Goal: Task Accomplishment & Management: Manage account settings

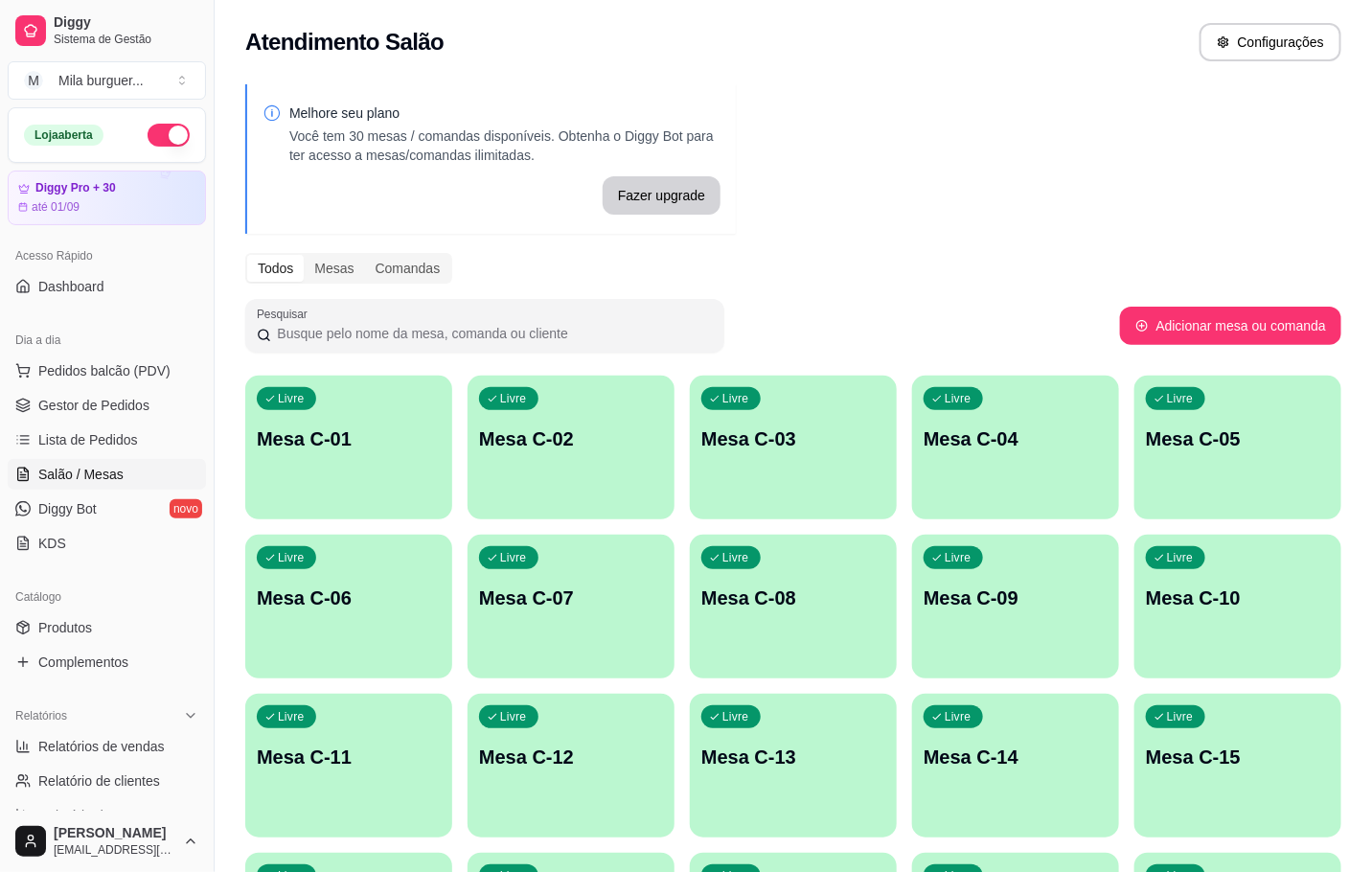
click at [294, 448] on p "Mesa C-01" at bounding box center [349, 438] width 184 height 27
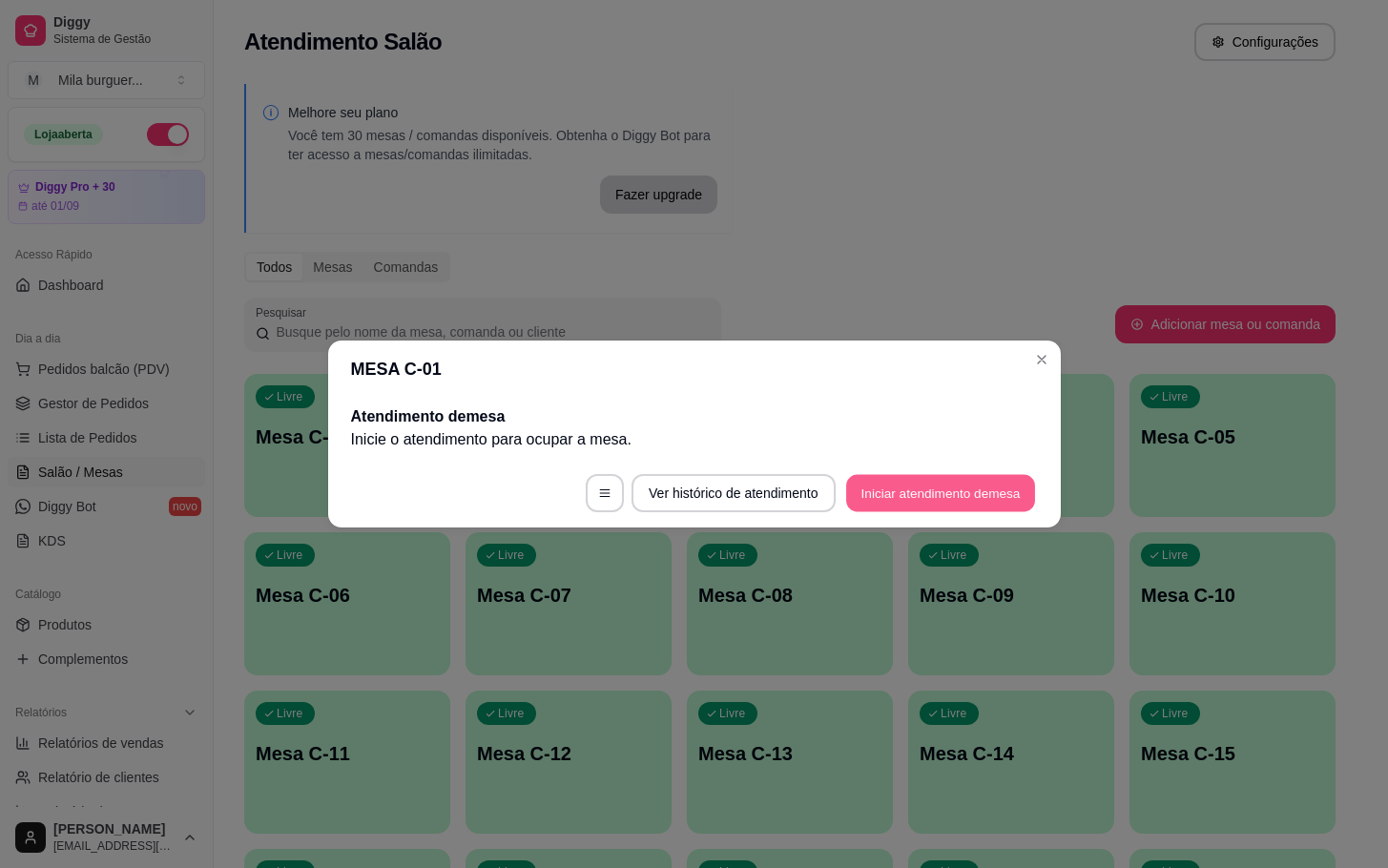
click at [955, 485] on button "Iniciar atendimento de mesa" at bounding box center [941, 493] width 189 height 38
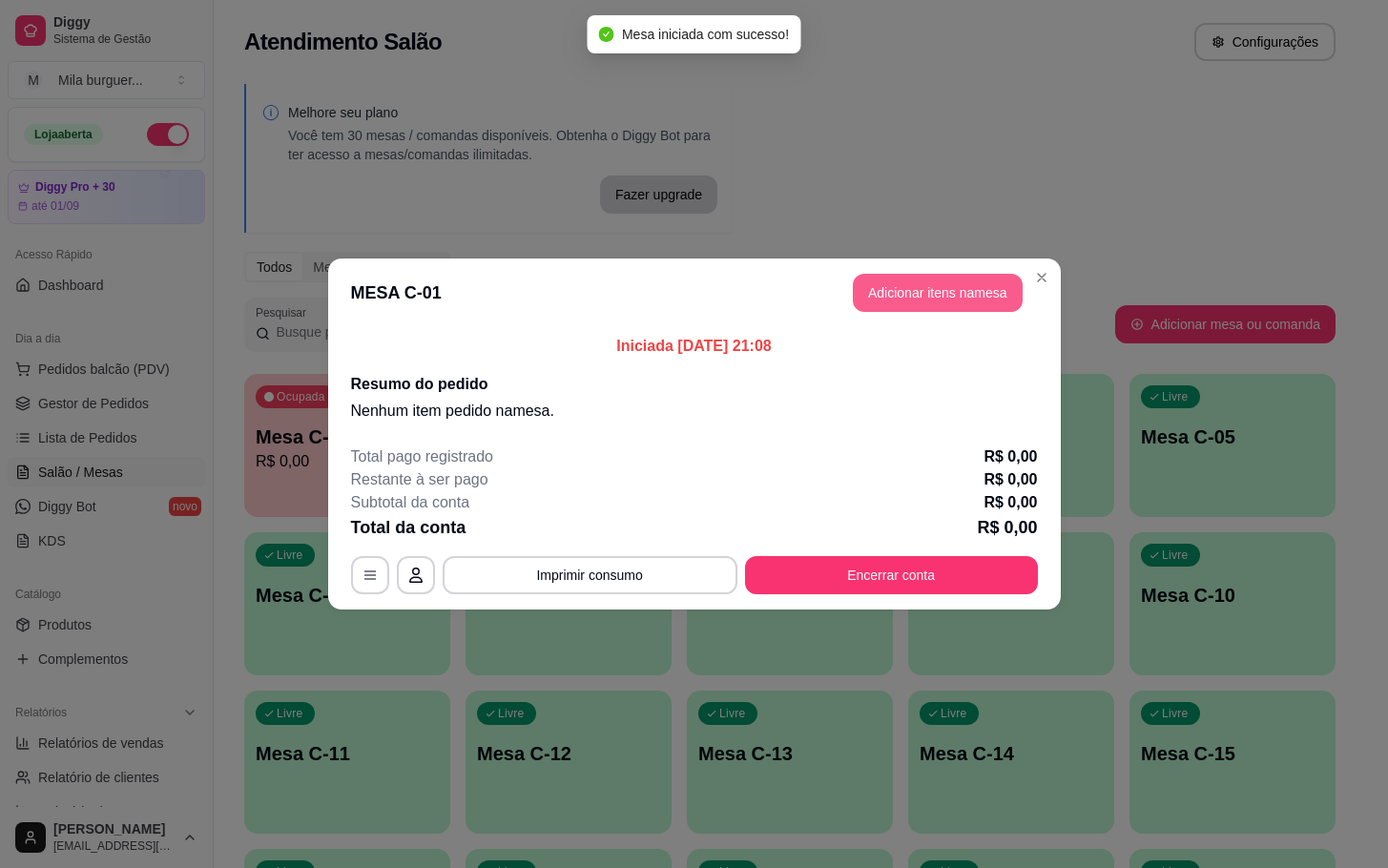
click at [913, 301] on button "Adicionar itens na mesa" at bounding box center [938, 292] width 170 height 38
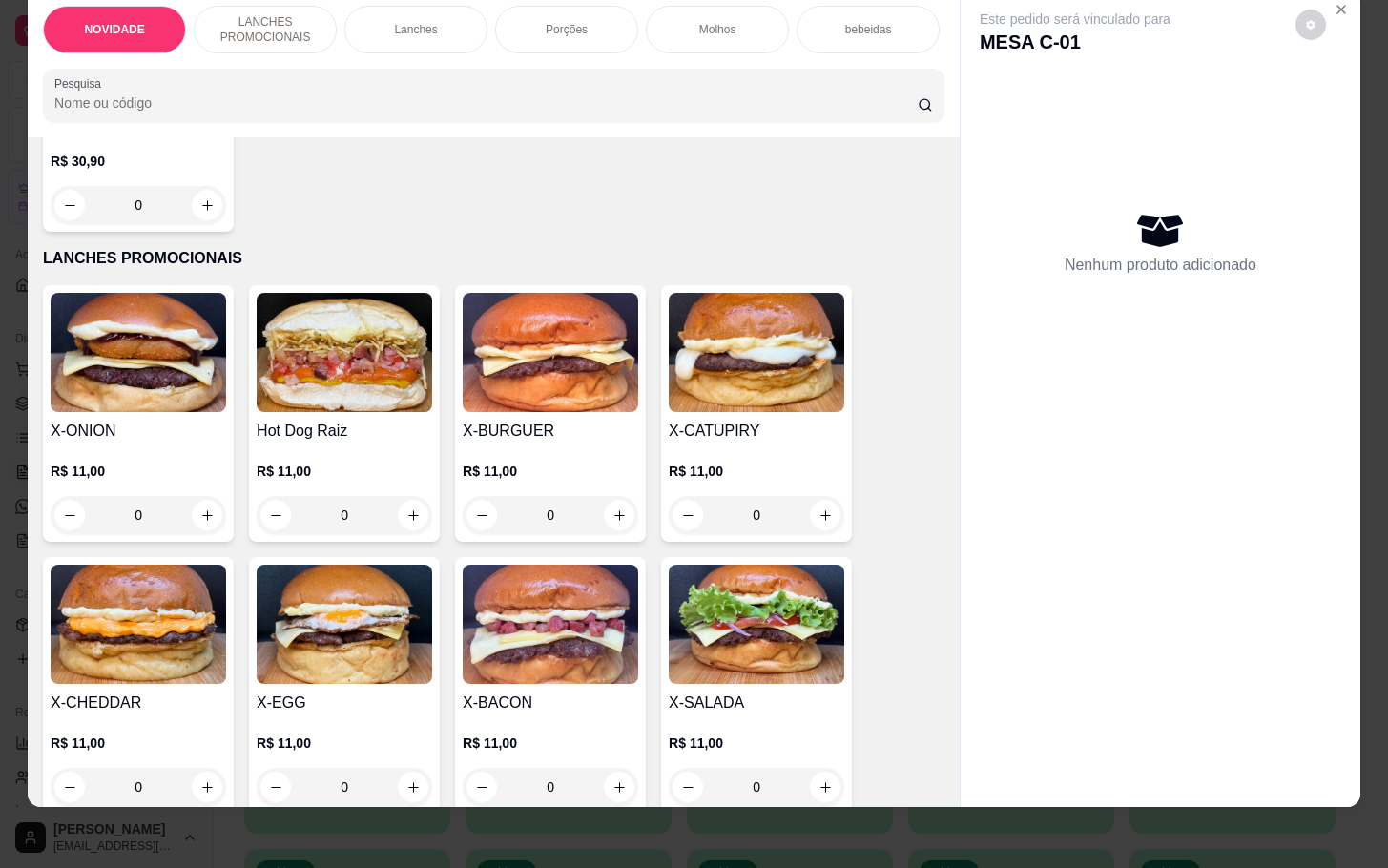
scroll to position [429, 0]
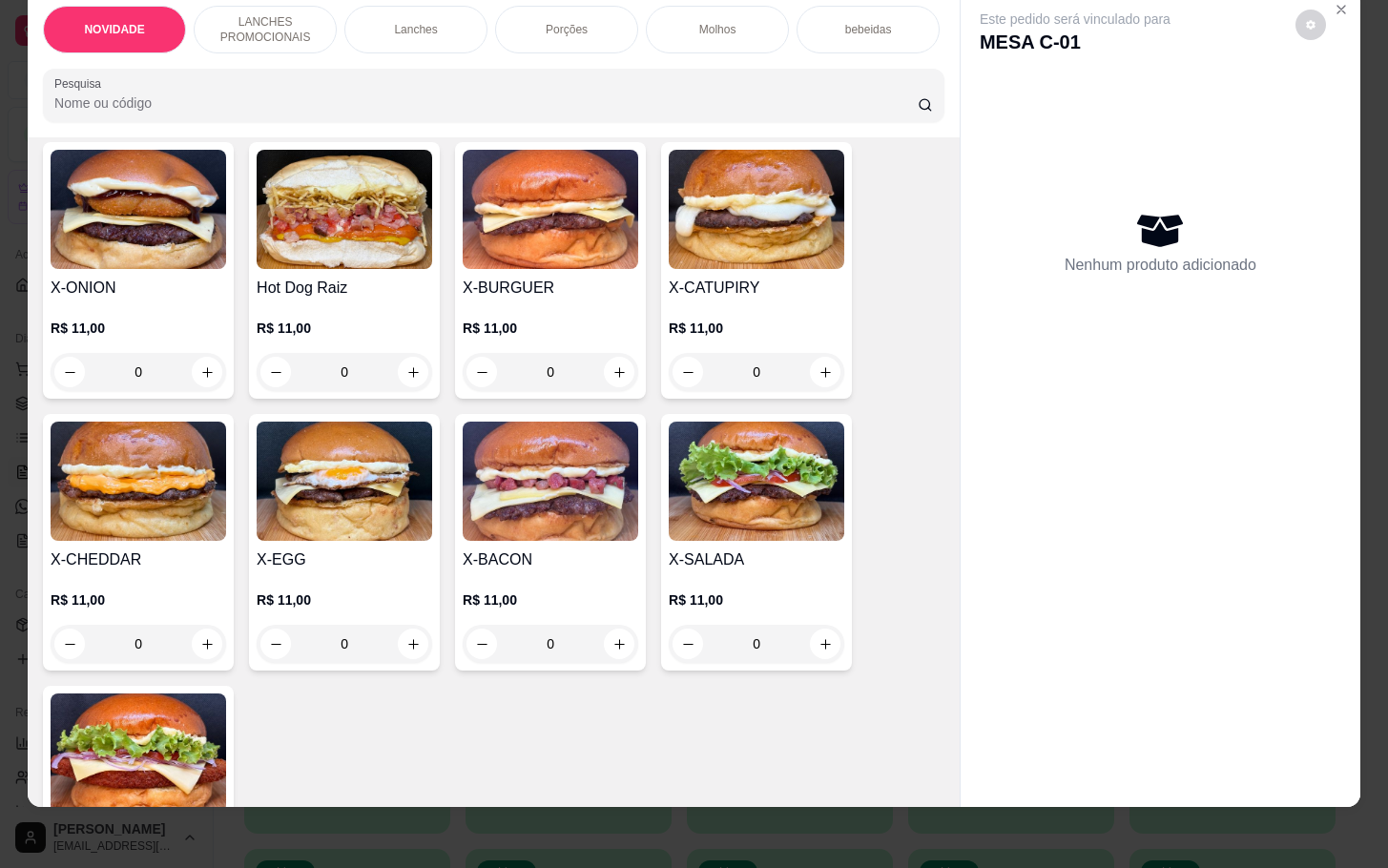
click at [198, 638] on div "0" at bounding box center [138, 643] width 176 height 38
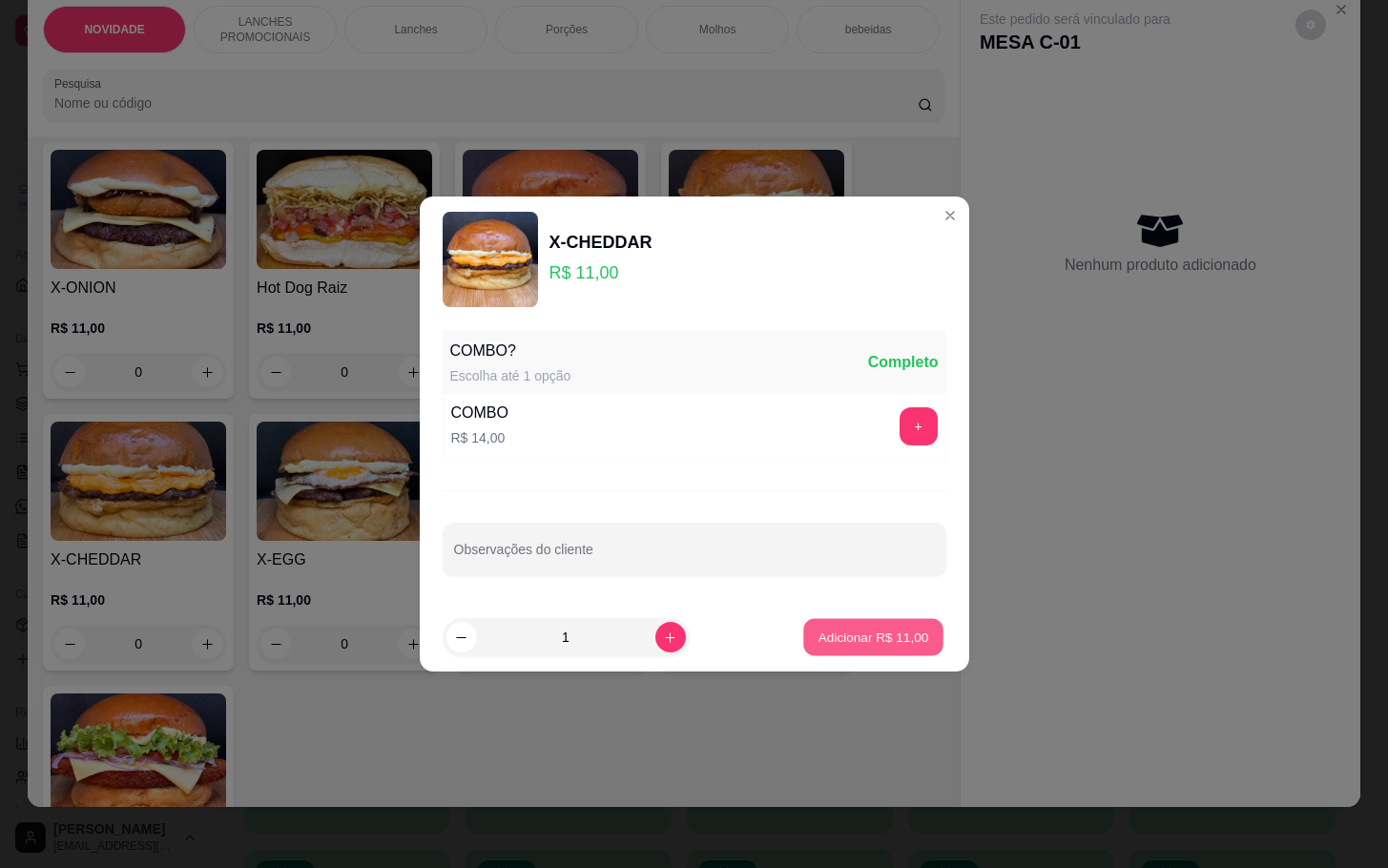
click at [888, 638] on p "Adicionar R$ 11,00" at bounding box center [873, 636] width 111 height 18
type input "1"
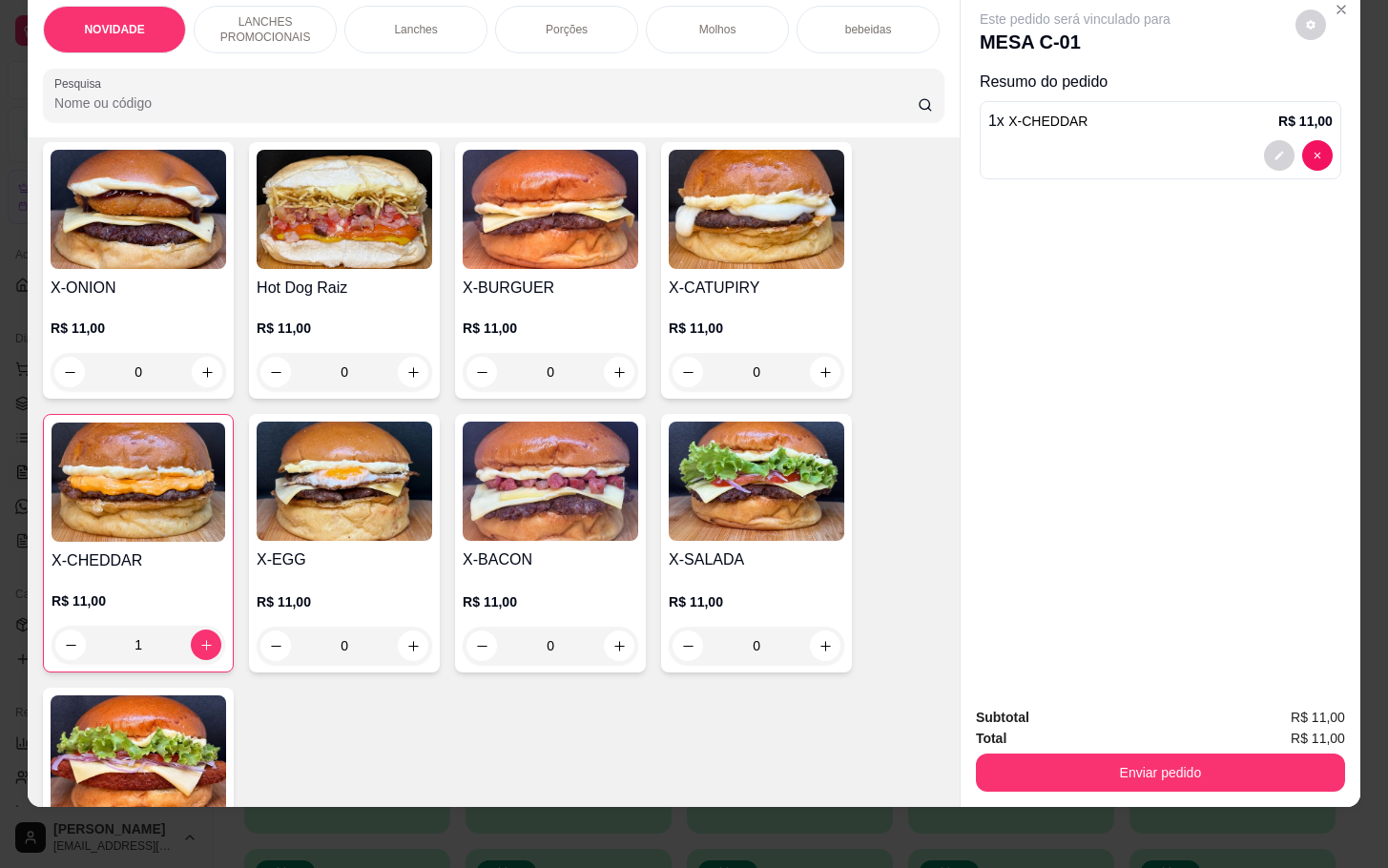
click at [810, 642] on div "0" at bounding box center [756, 645] width 176 height 38
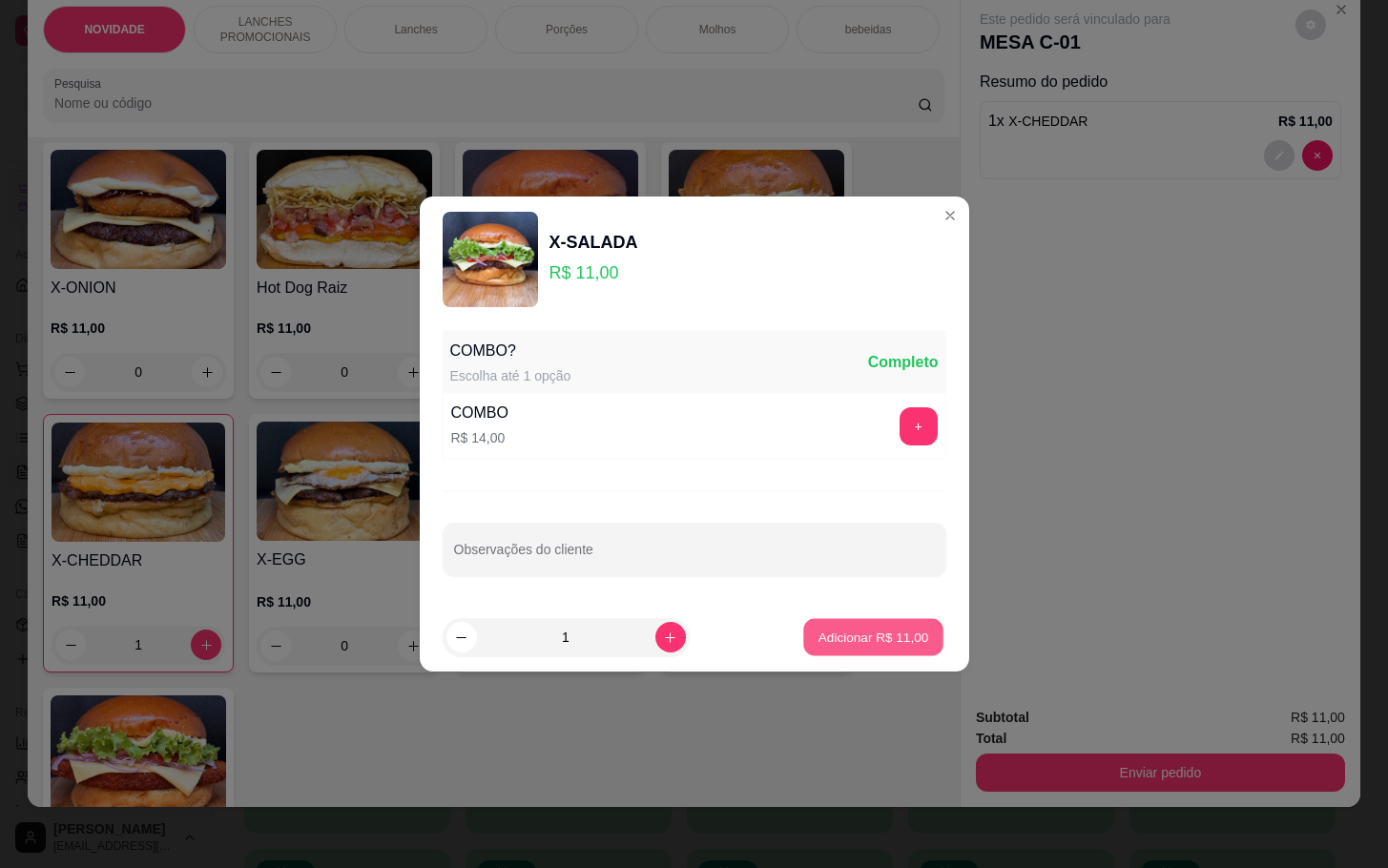
click at [834, 628] on p "Adicionar R$ 11,00" at bounding box center [873, 636] width 111 height 18
type input "1"
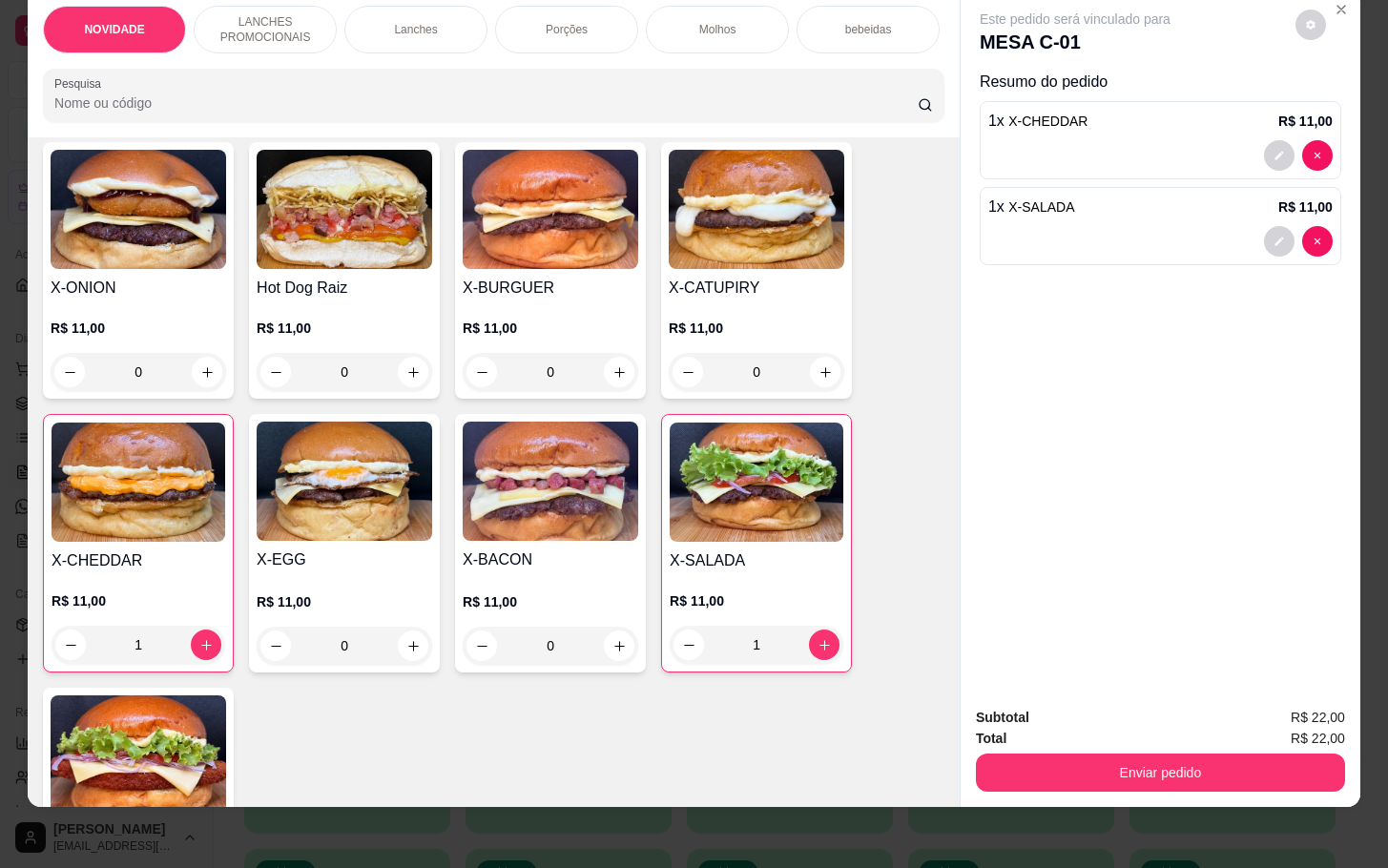
click at [567, 22] on p "Porções" at bounding box center [566, 30] width 42 height 15
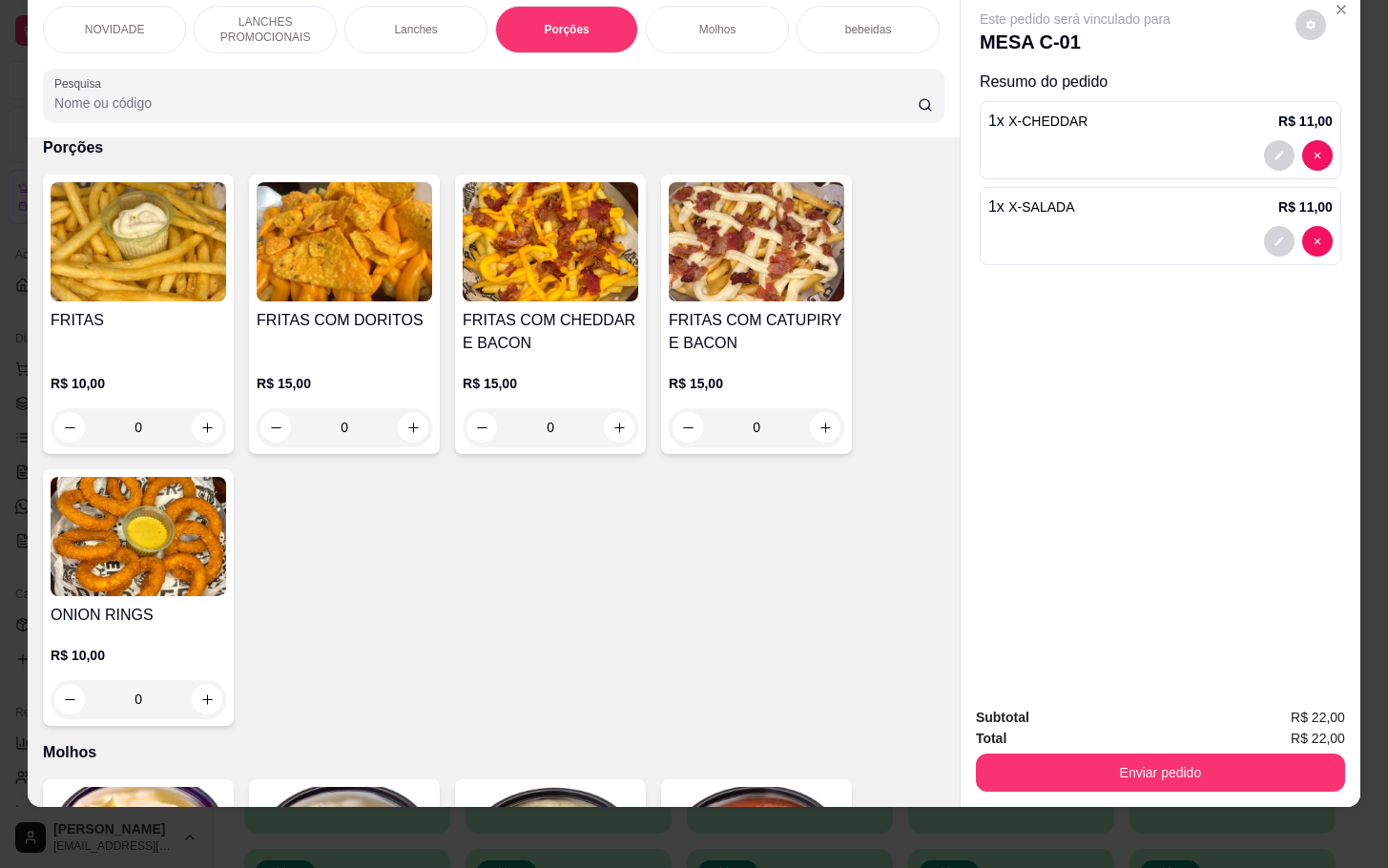
click at [189, 427] on div "0" at bounding box center [138, 427] width 176 height 38
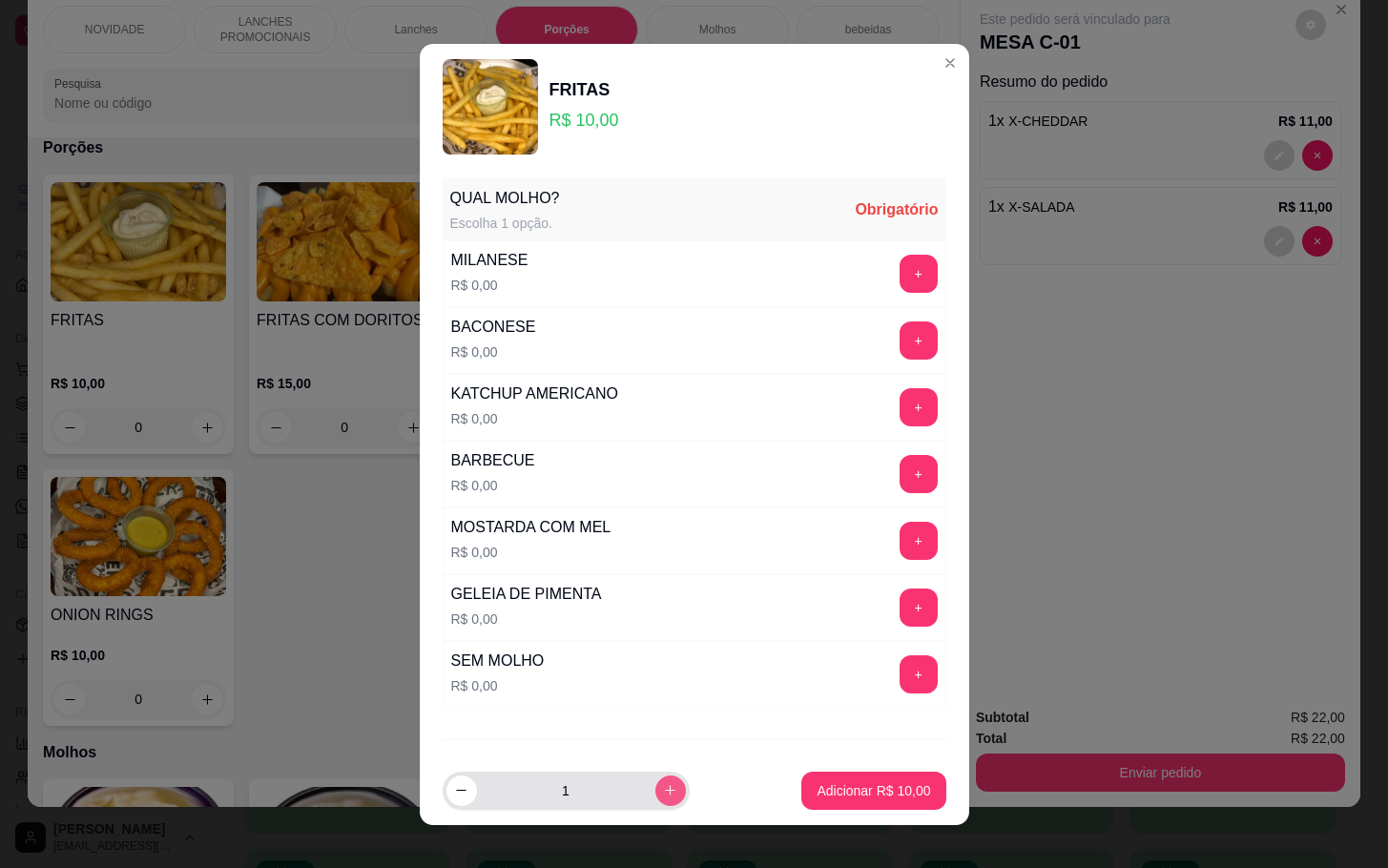
click at [663, 787] on icon "increase-product-quantity" at bounding box center [669, 790] width 14 height 14
type input "2"
click at [899, 275] on button "+" at bounding box center [918, 273] width 38 height 38
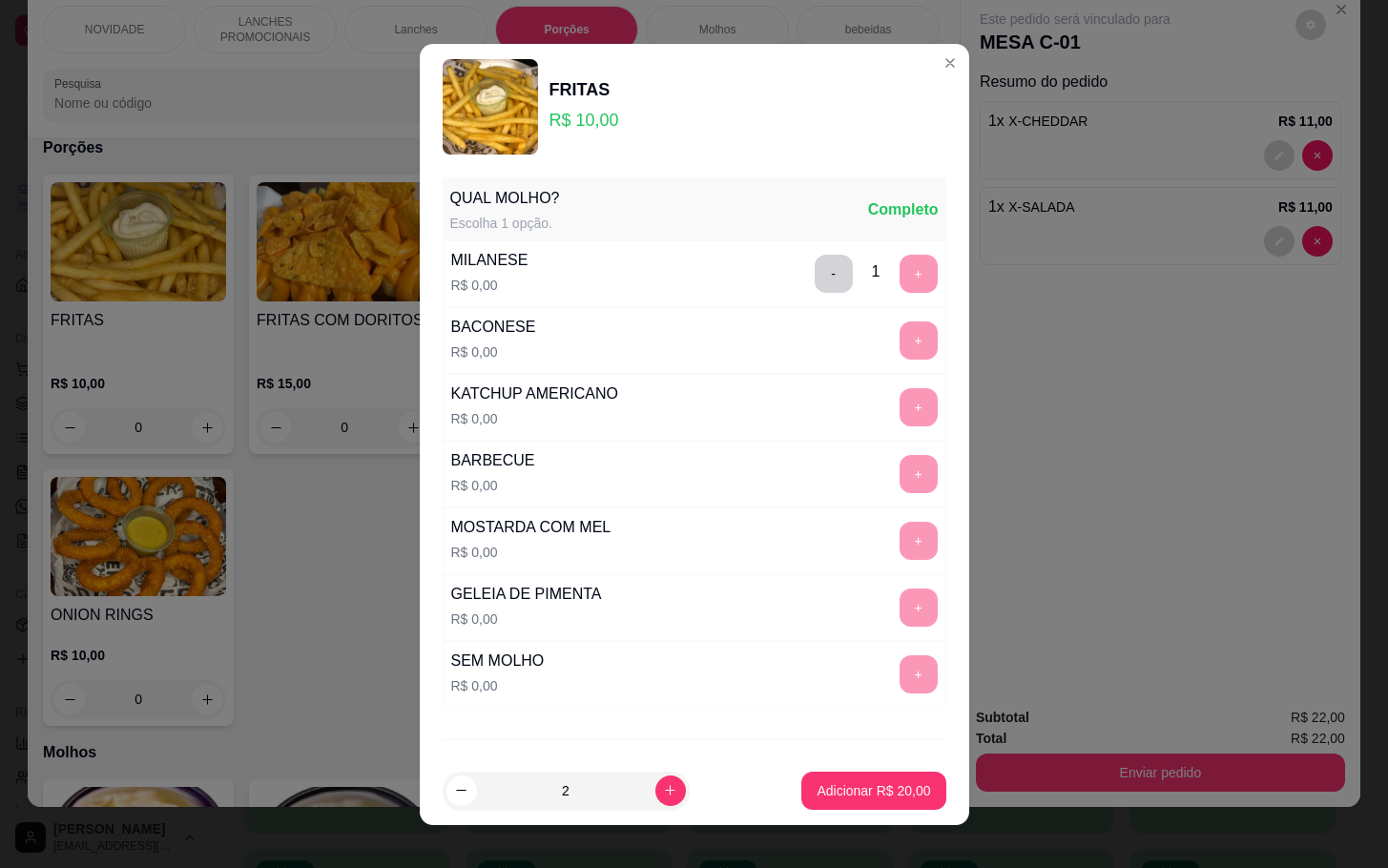
scroll to position [101, 0]
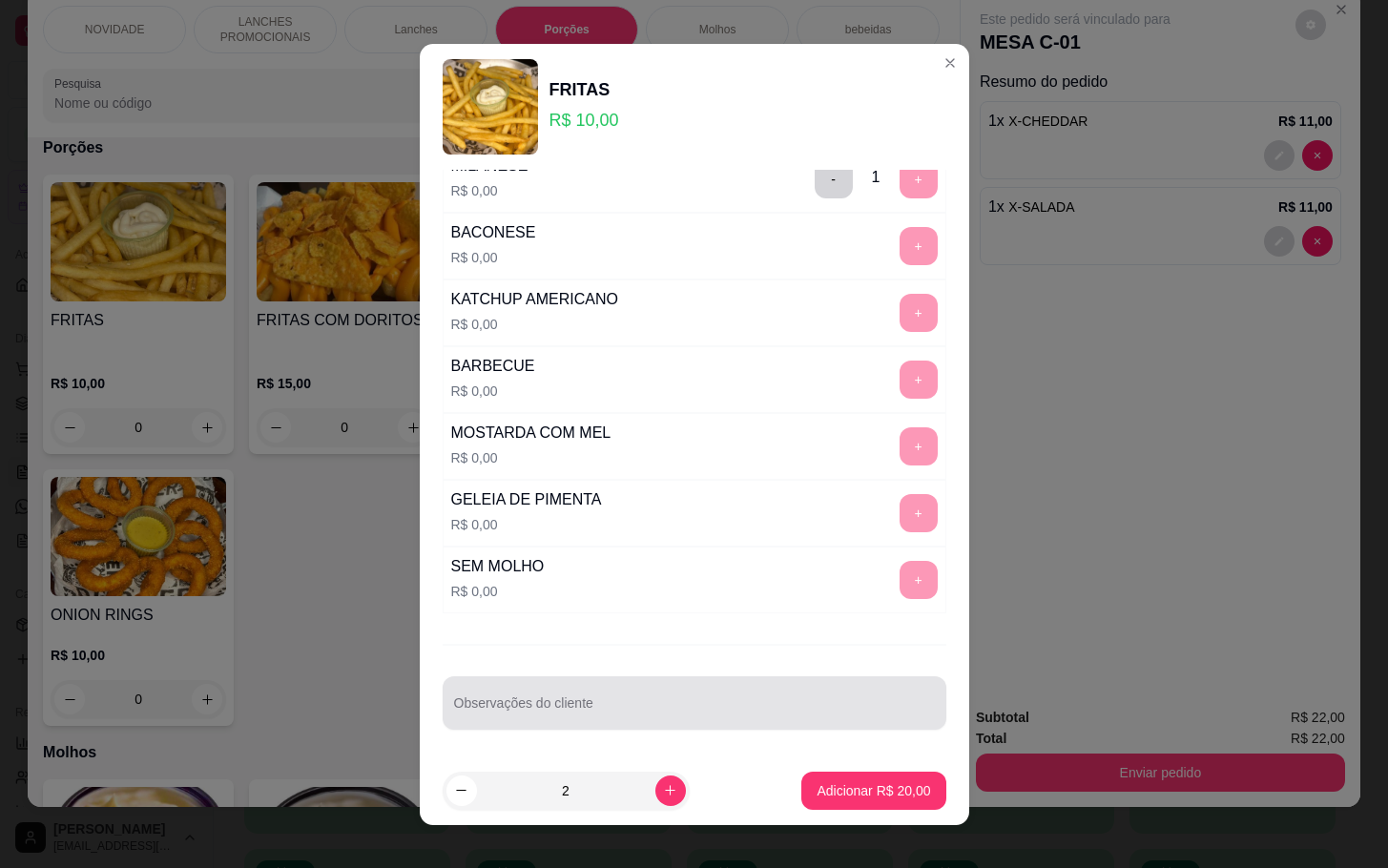
click at [751, 693] on div at bounding box center [694, 702] width 481 height 38
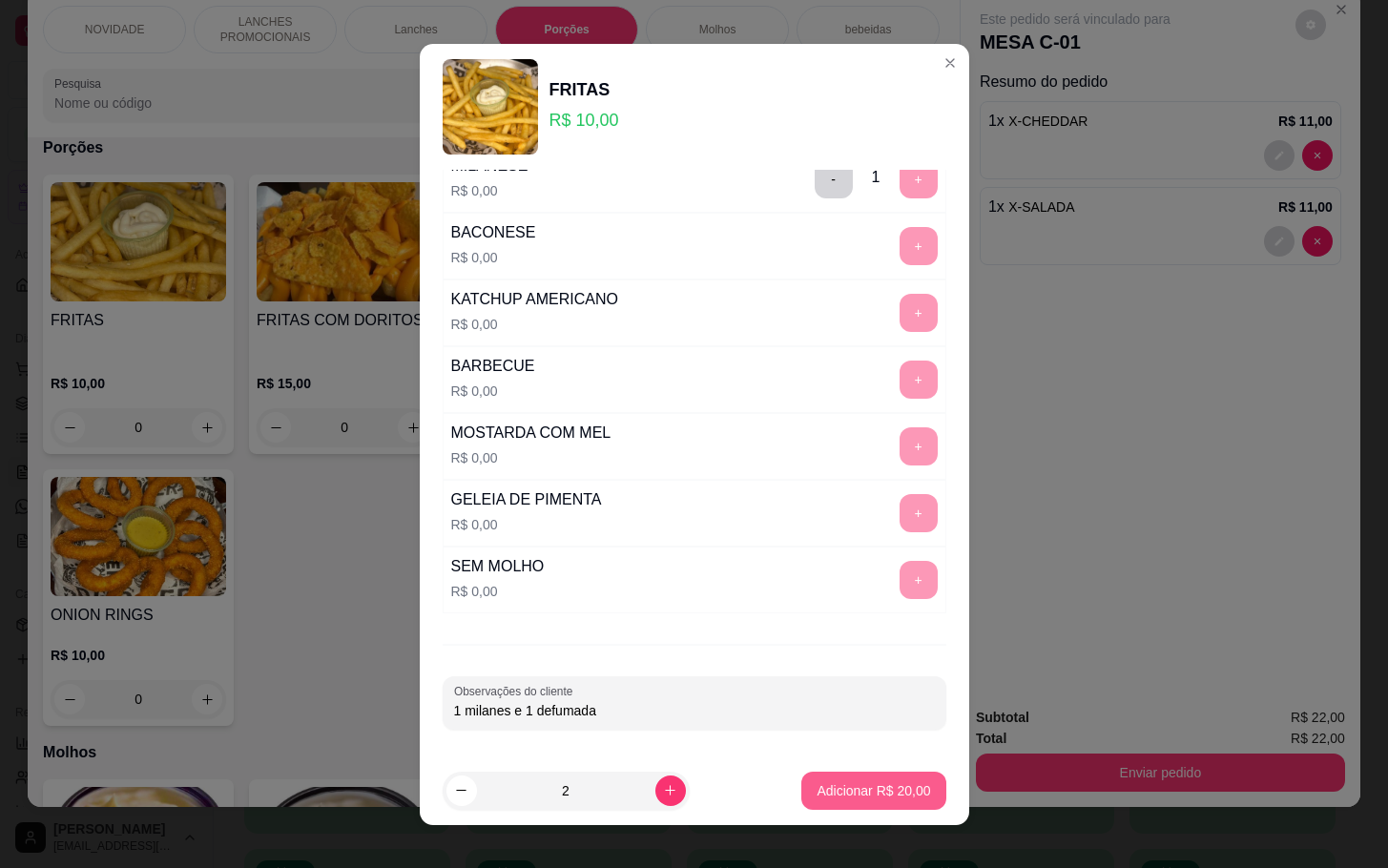
type input "1 milanes e 1 defumada"
click at [848, 782] on p "Adicionar R$ 20,00" at bounding box center [873, 791] width 114 height 19
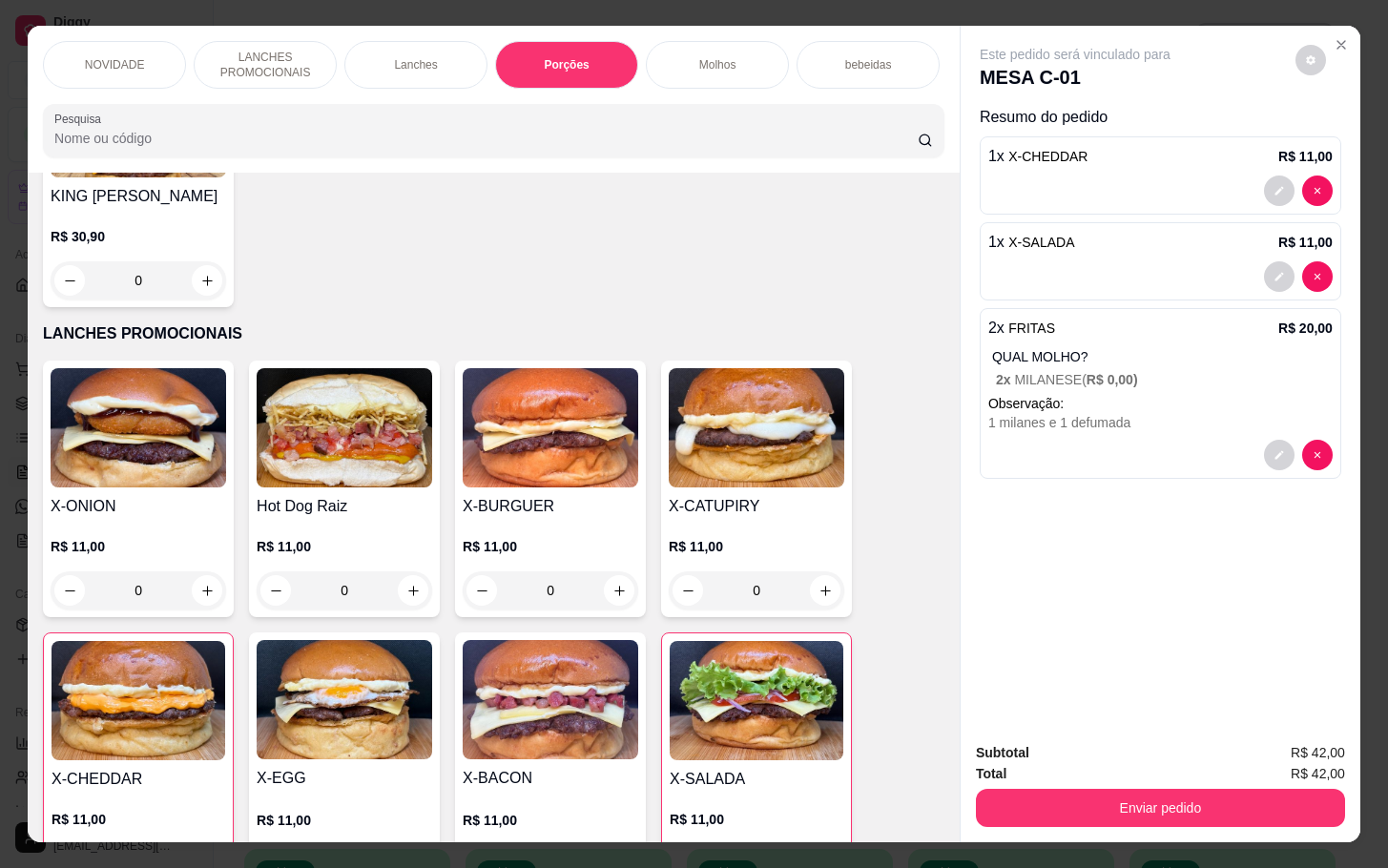
scroll to position [0, 0]
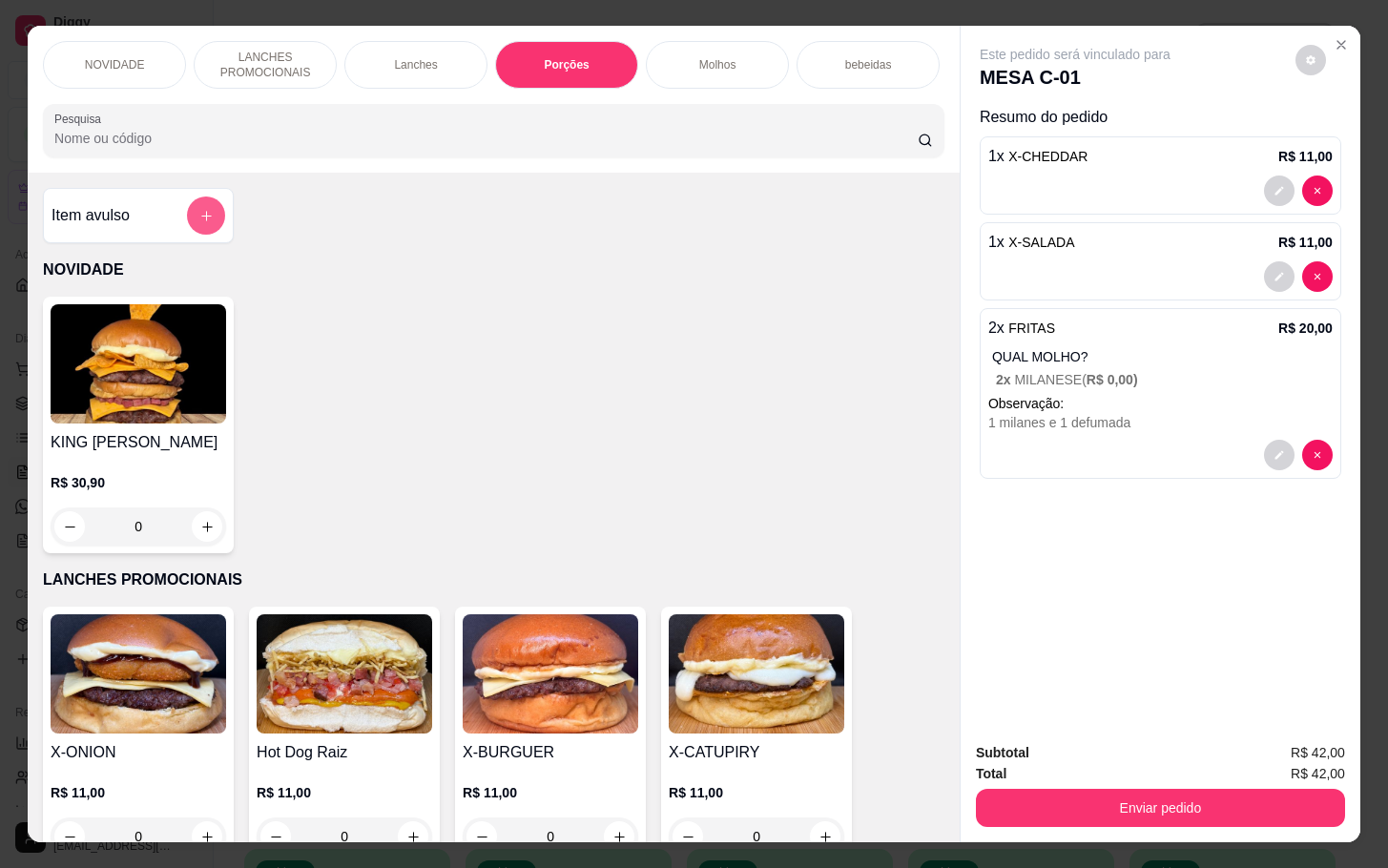
click at [187, 235] on button "add-separate-item" at bounding box center [206, 214] width 38 height 38
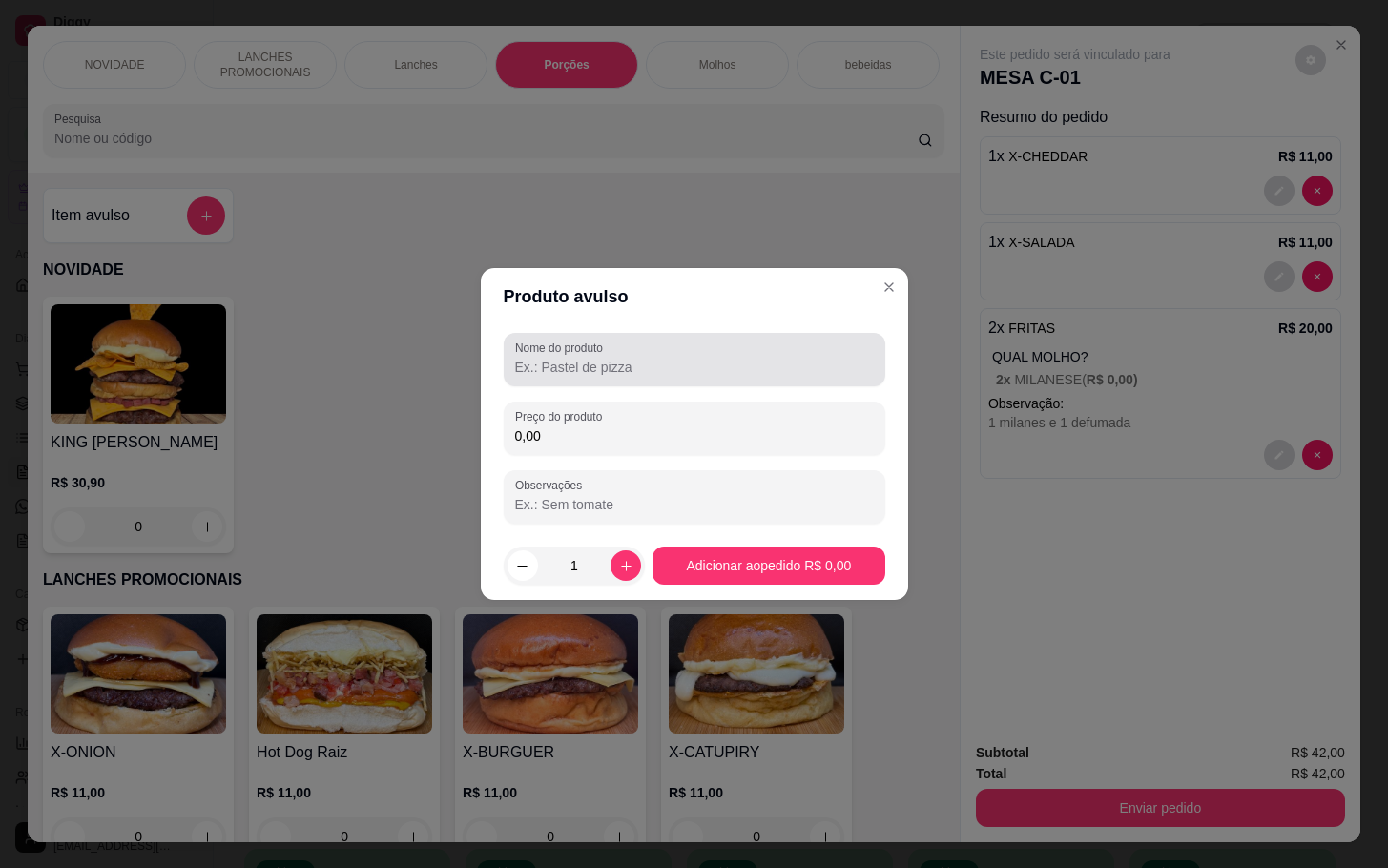
click at [564, 355] on div at bounding box center [694, 359] width 358 height 38
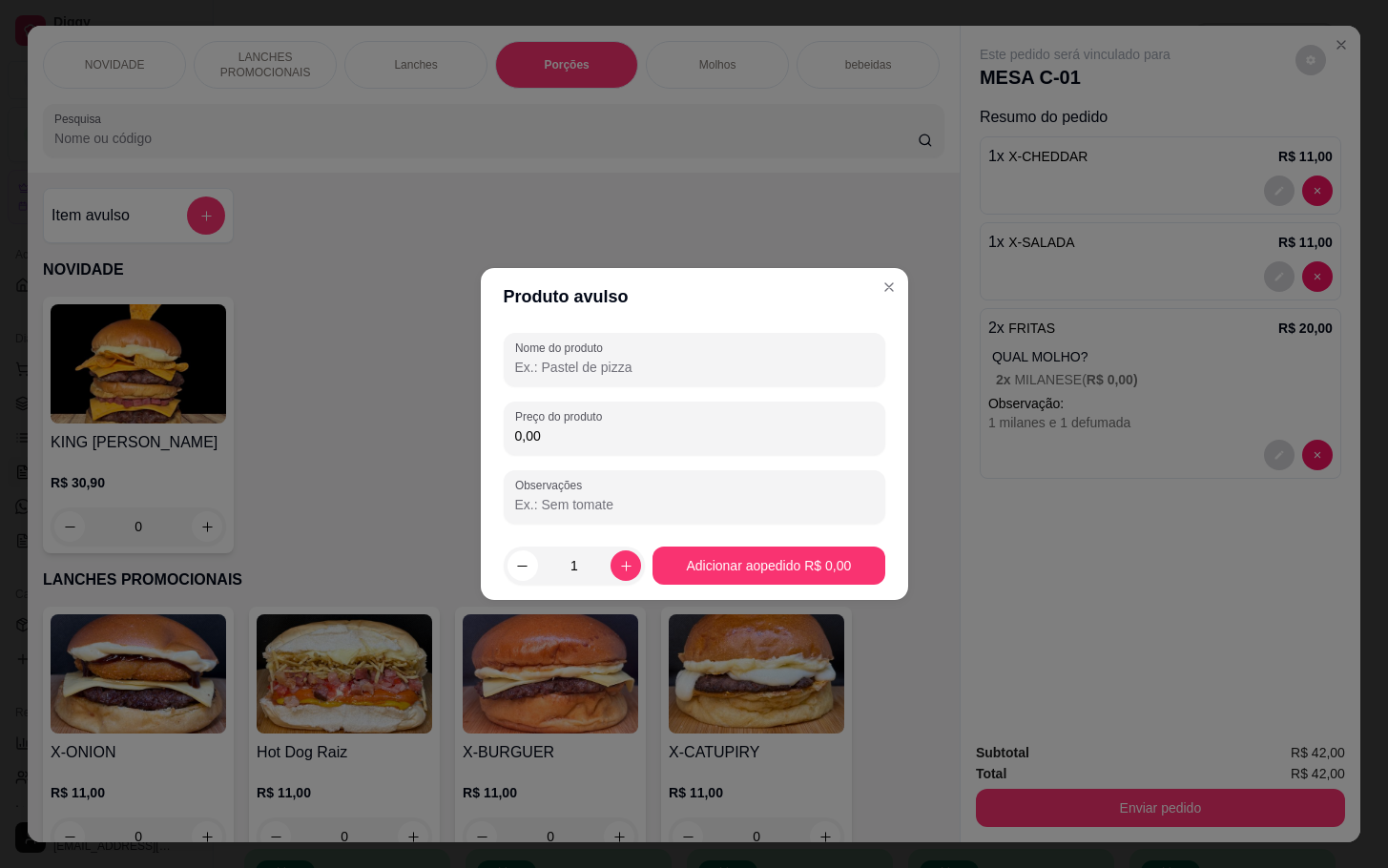
click at [590, 367] on input "Nome do produto" at bounding box center [694, 367] width 358 height 19
click at [587, 366] on input "Nome do produto" at bounding box center [694, 367] width 358 height 19
type input "1 suco de cada"
click at [581, 415] on label "Preço do produto" at bounding box center [561, 416] width 94 height 16
click at [581, 426] on input "0,00" at bounding box center [694, 435] width 358 height 19
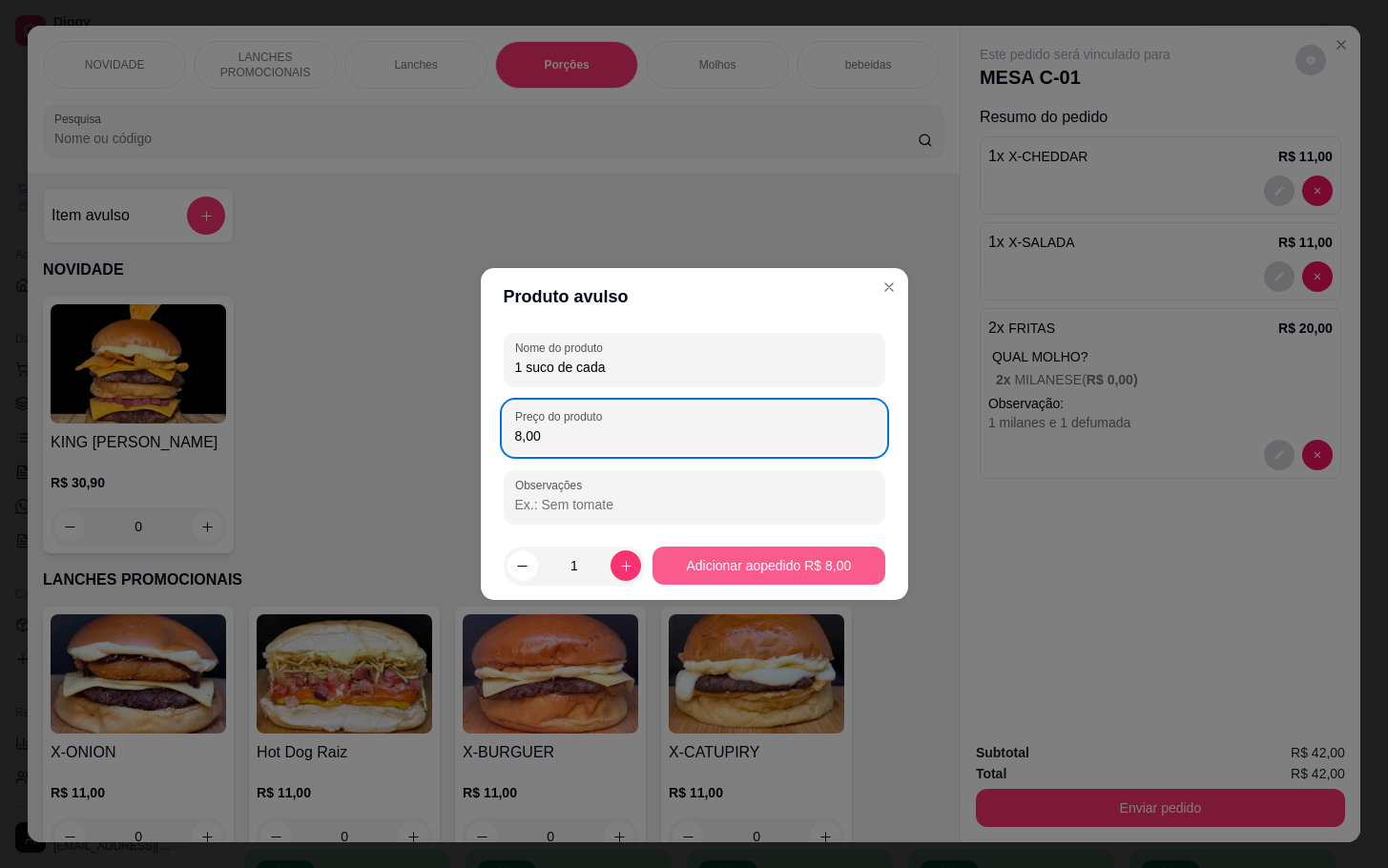
type input "8,00"
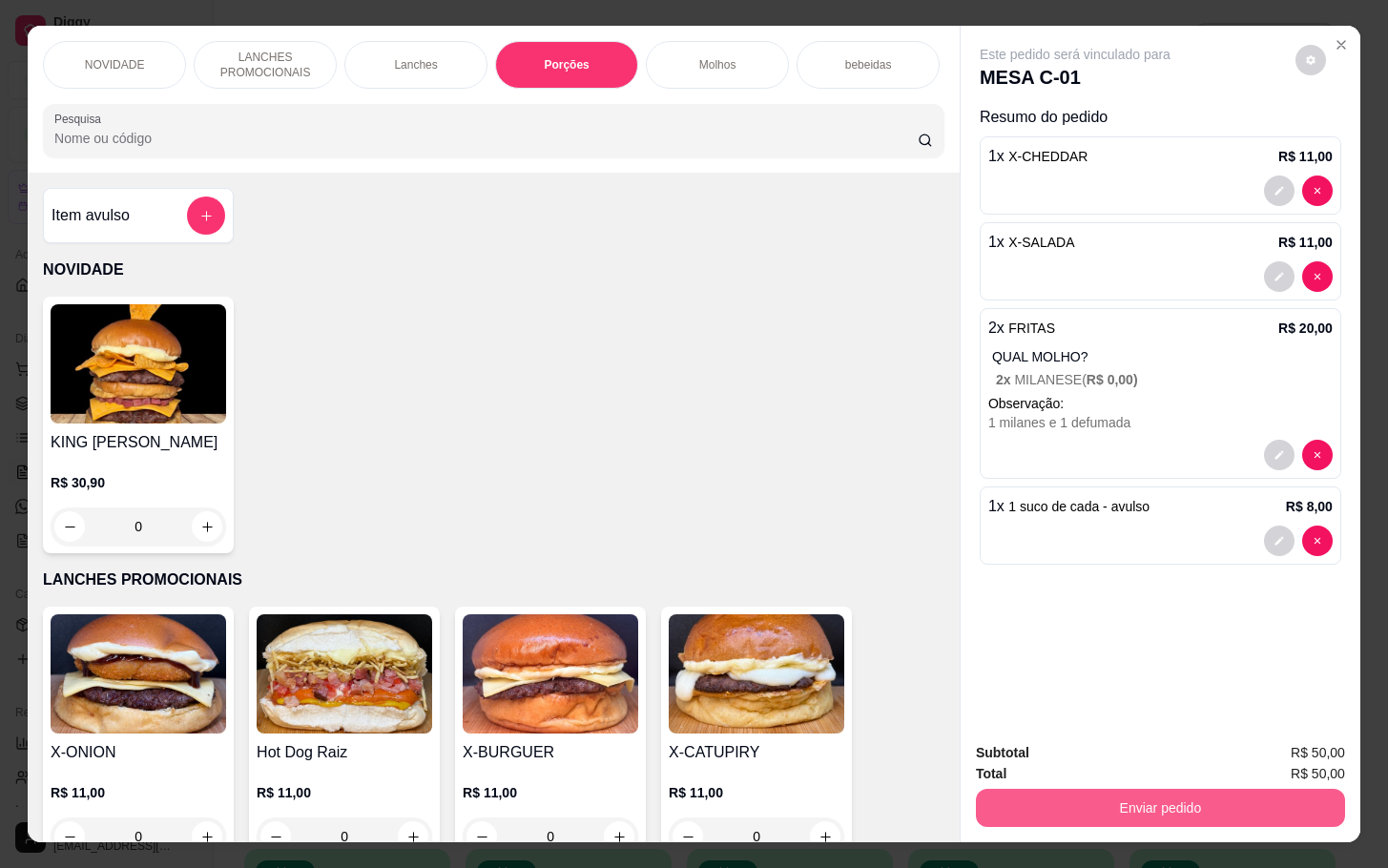
click at [1176, 791] on button "Enviar pedido" at bounding box center [1160, 807] width 369 height 38
click at [1113, 753] on button "Não registrar e enviar pedido" at bounding box center [1093, 749] width 192 height 36
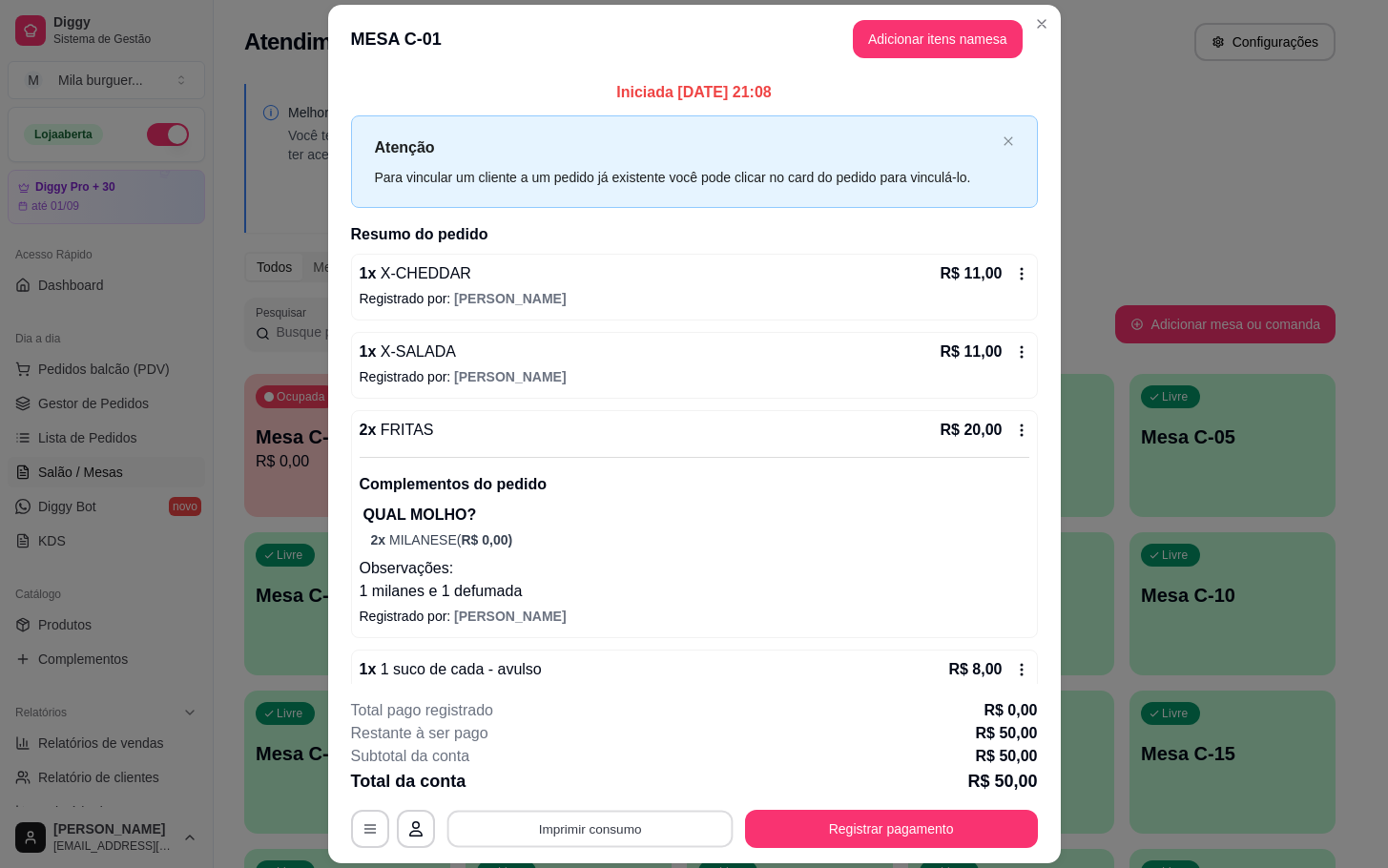
click at [694, 816] on button "Imprimir consumo" at bounding box center [589, 828] width 286 height 38
click at [544, 788] on button "IMPRESSORA" at bounding box center [584, 786] width 138 height 31
click at [592, 835] on button "Imprimir consumo" at bounding box center [589, 828] width 286 height 38
click at [605, 775] on button "IMPRESSORA" at bounding box center [584, 786] width 138 height 31
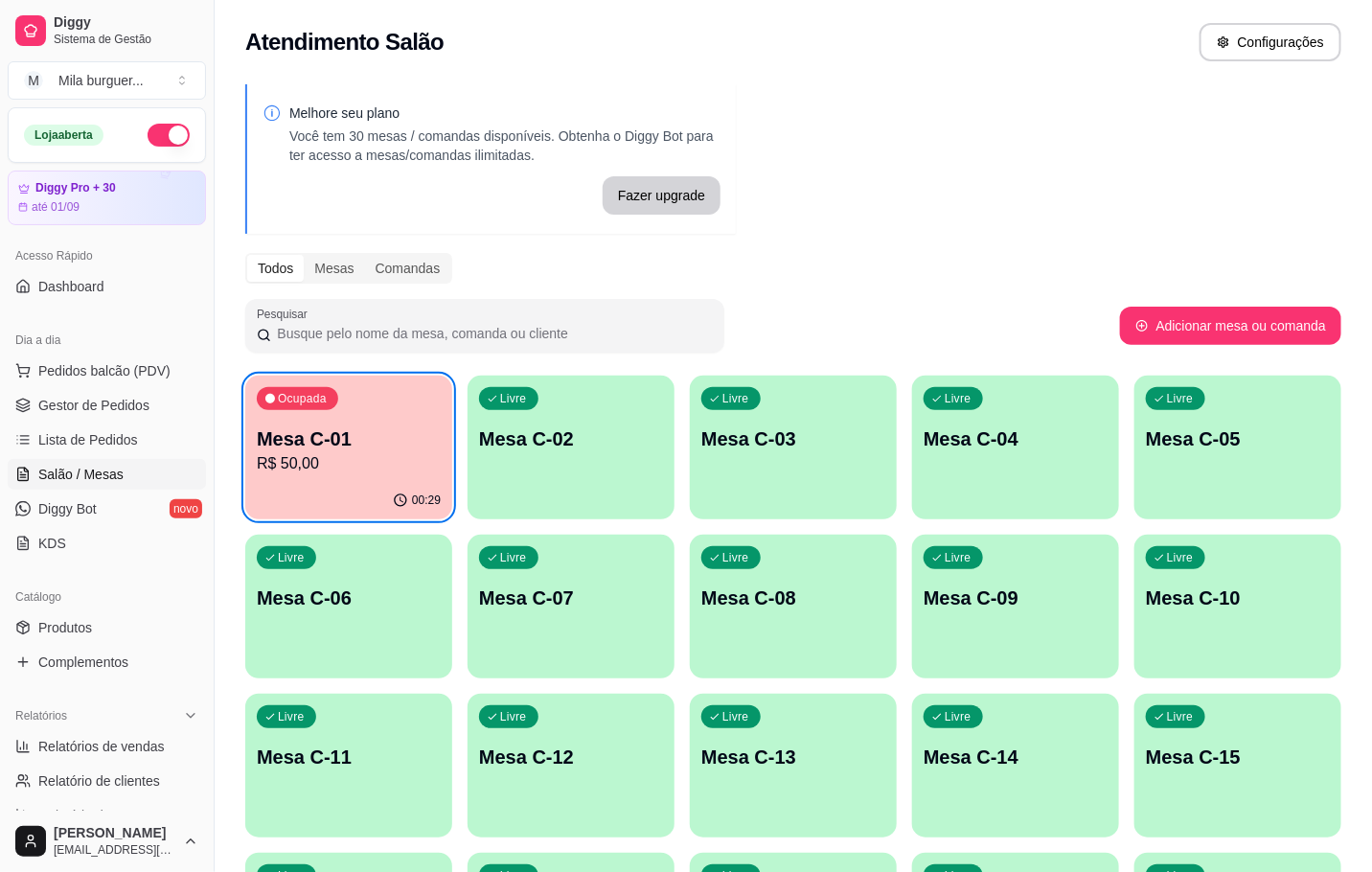
click at [411, 454] on div "Mesa C-01 R$ 50,00" at bounding box center [349, 449] width 184 height 49
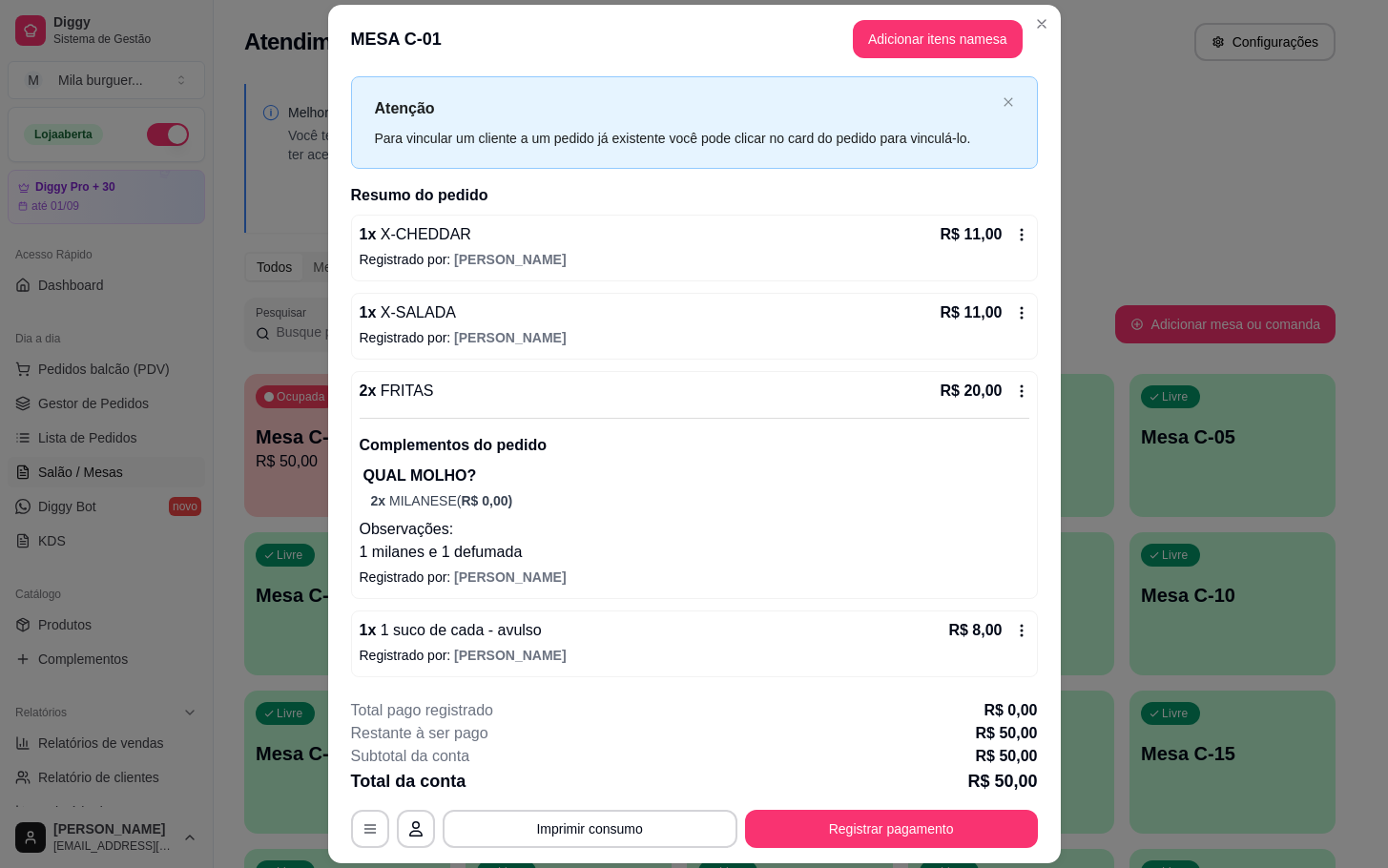
scroll to position [57, 0]
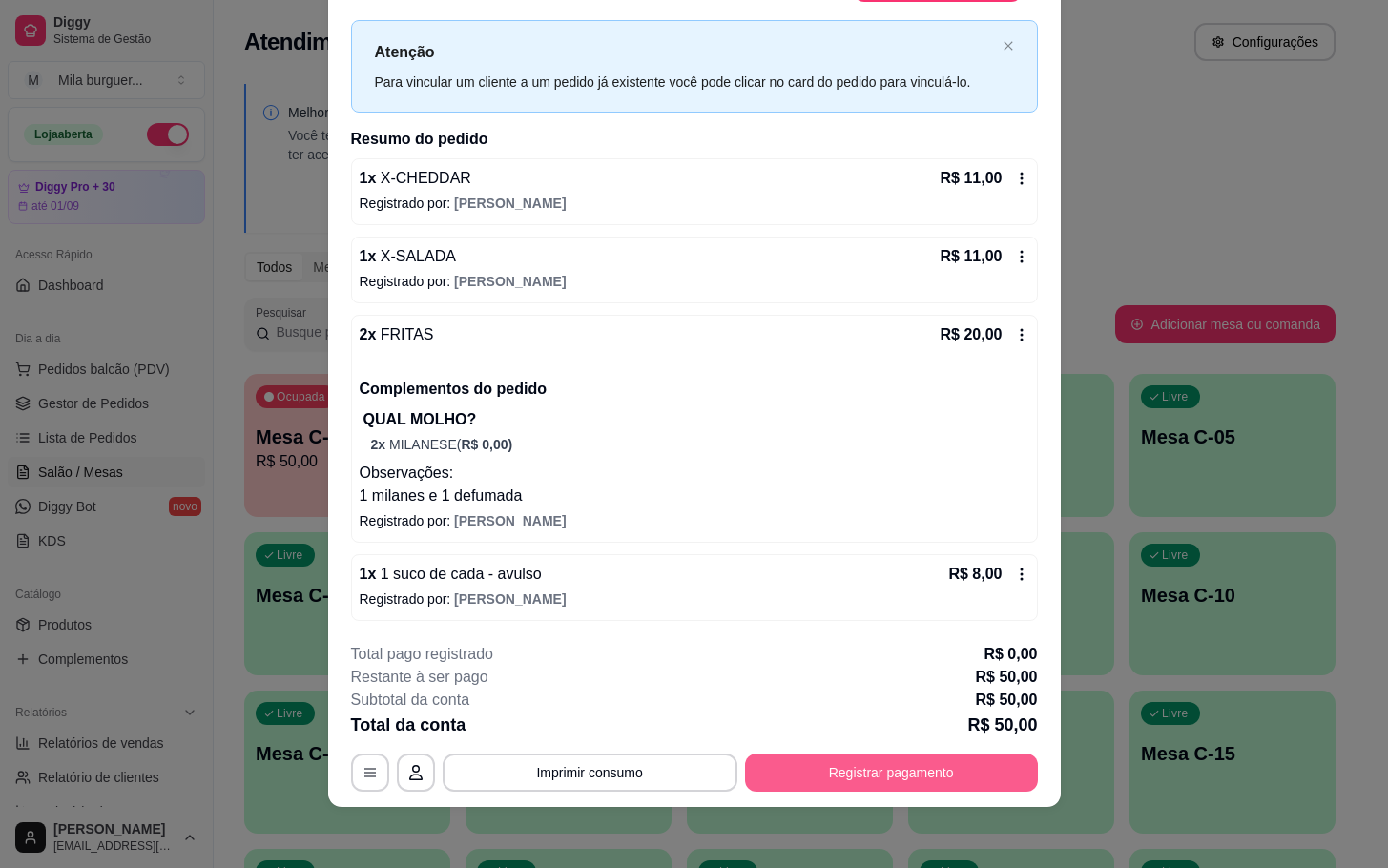
click at [920, 755] on button "Registrar pagamento" at bounding box center [891, 771] width 293 height 38
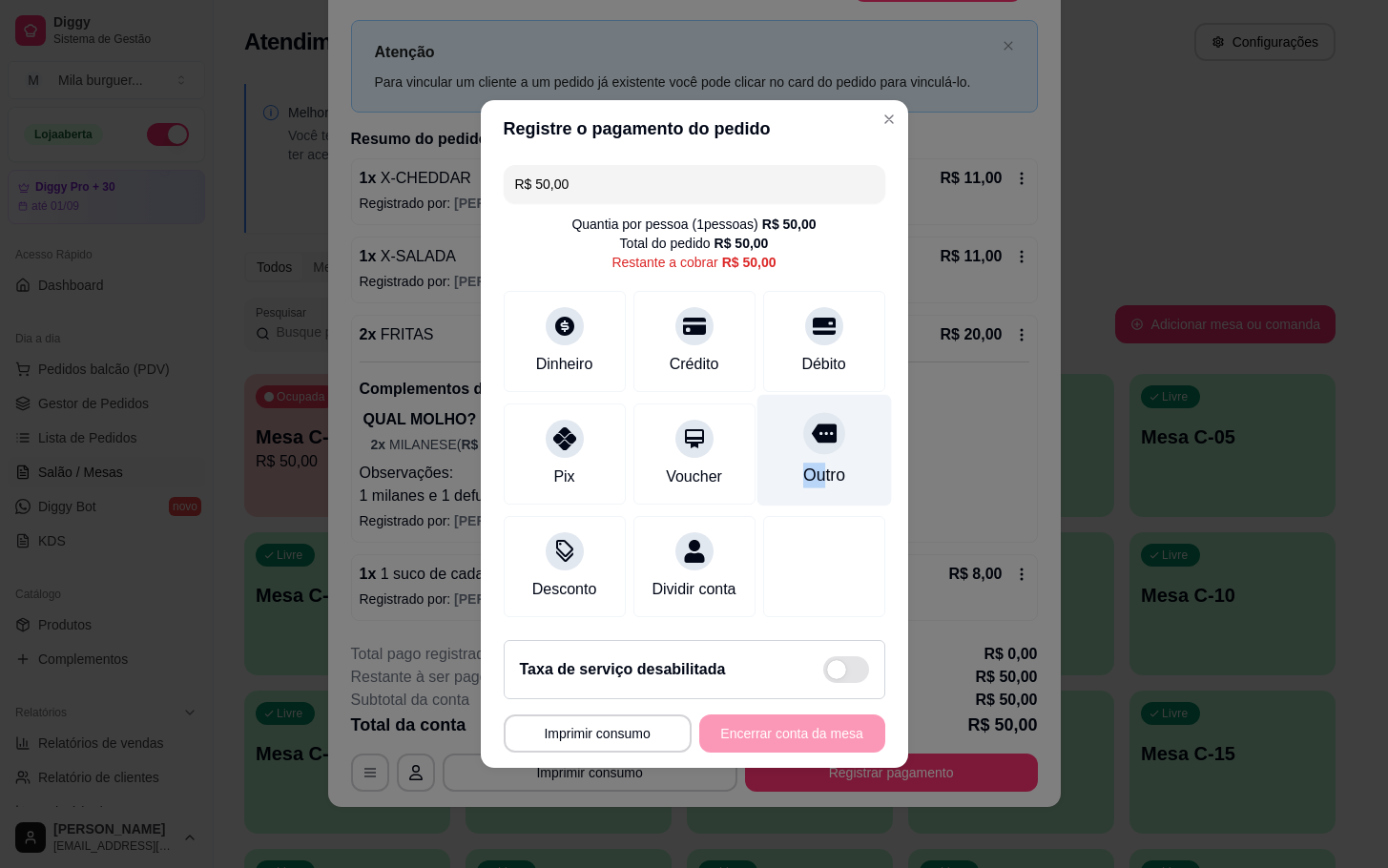
click at [802, 447] on div "Outro" at bounding box center [823, 451] width 134 height 112
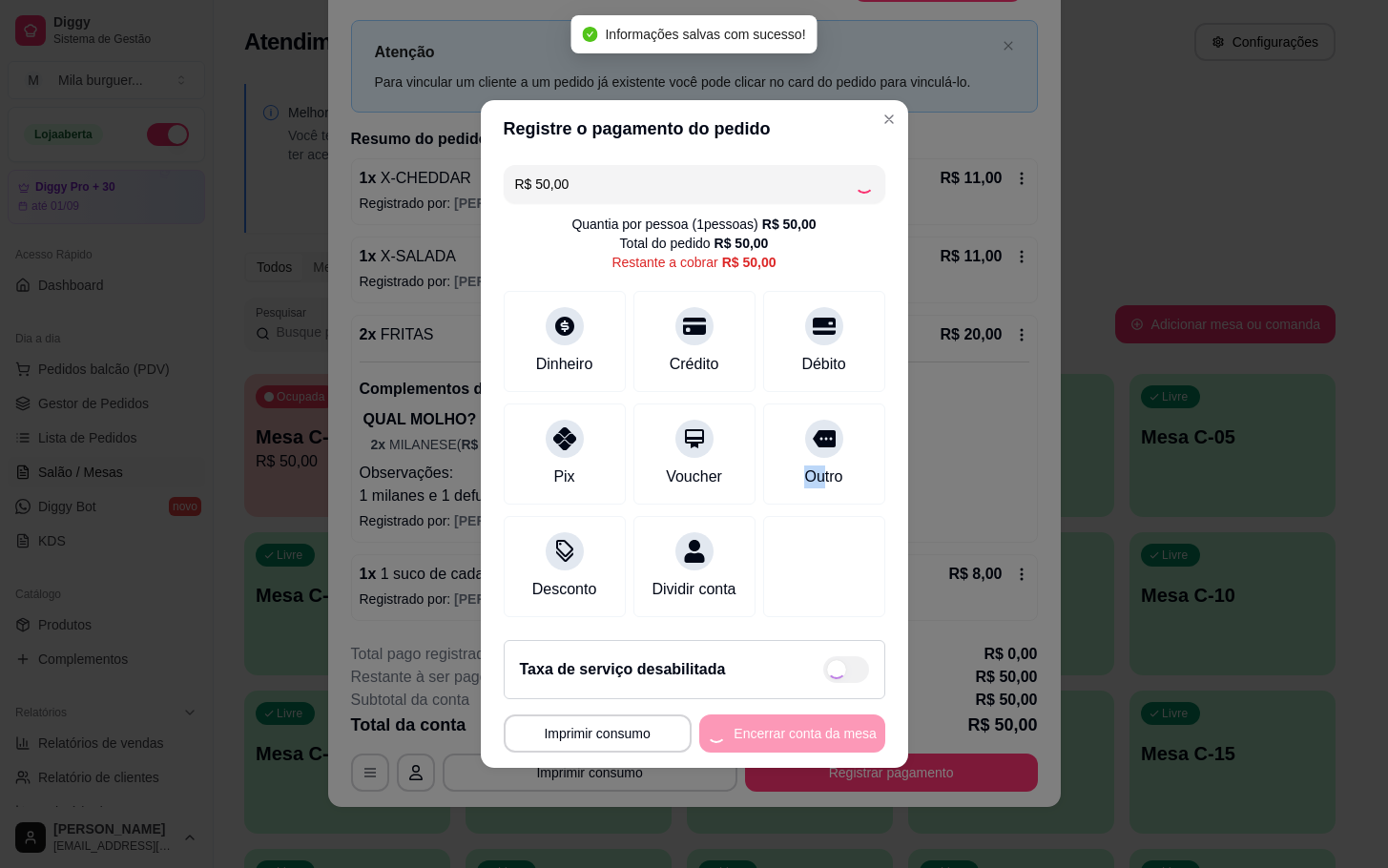
type input "R$ 0,00"
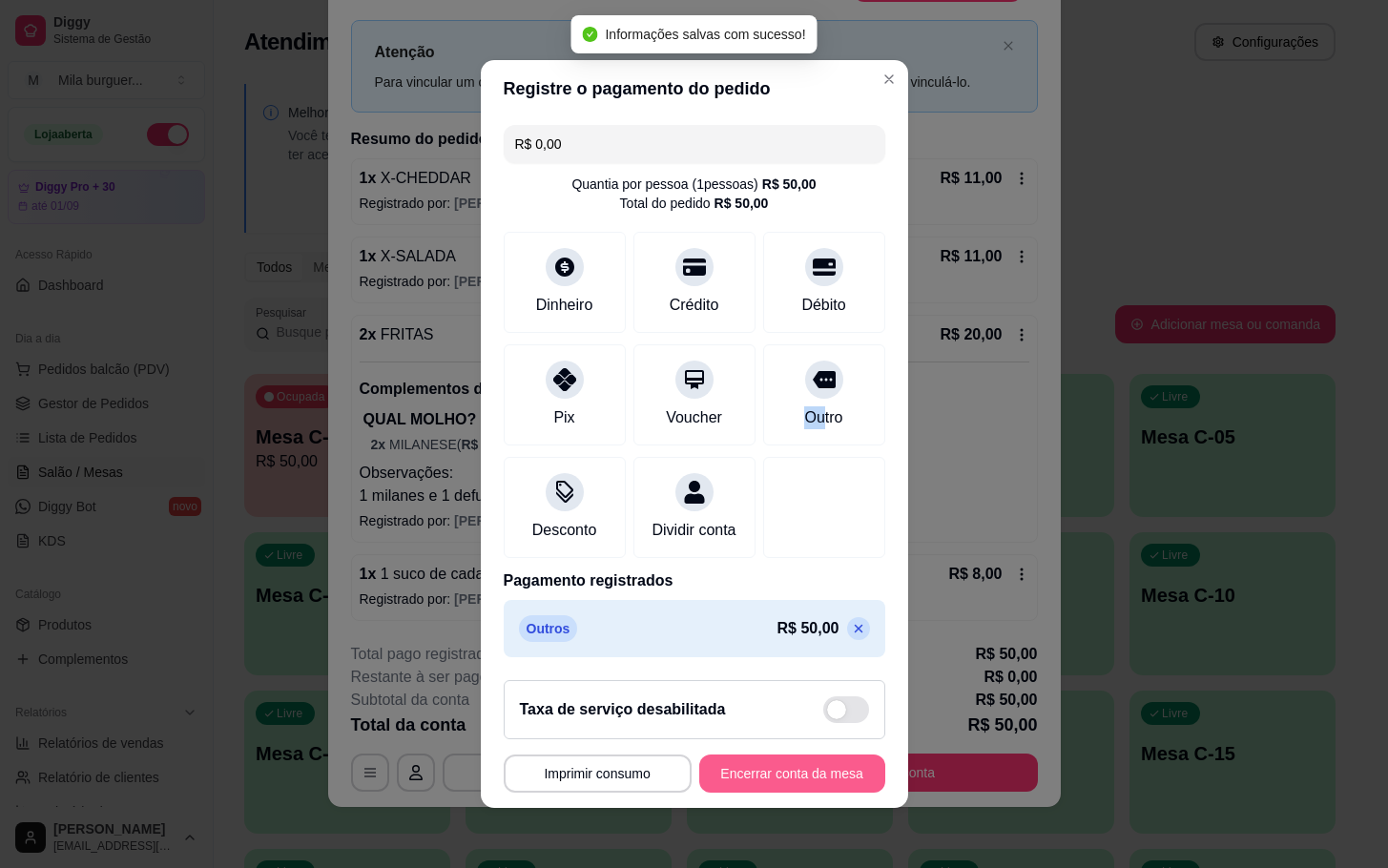
click at [767, 793] on button "Encerrar conta da mesa" at bounding box center [792, 772] width 186 height 38
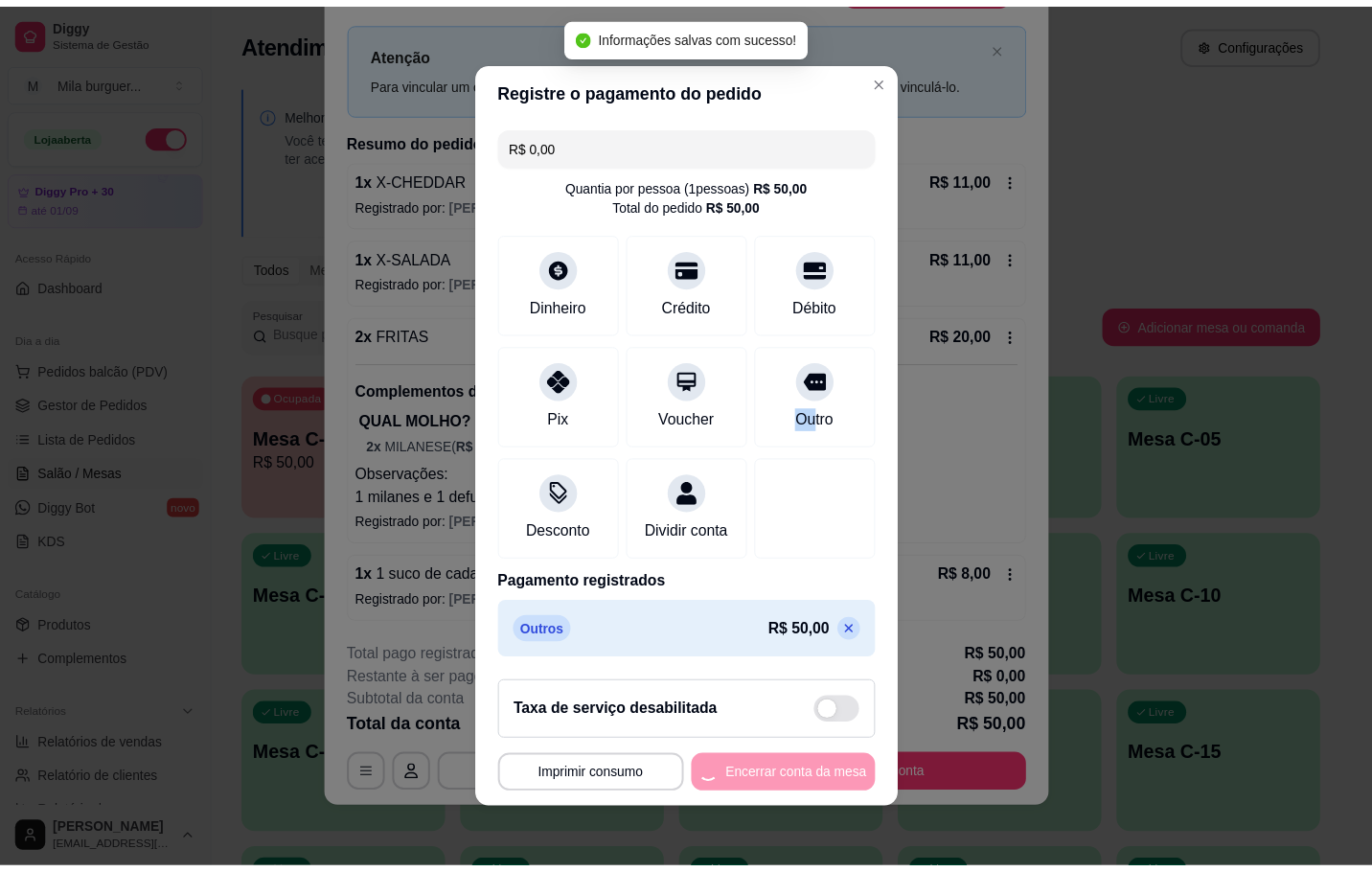
scroll to position [0, 0]
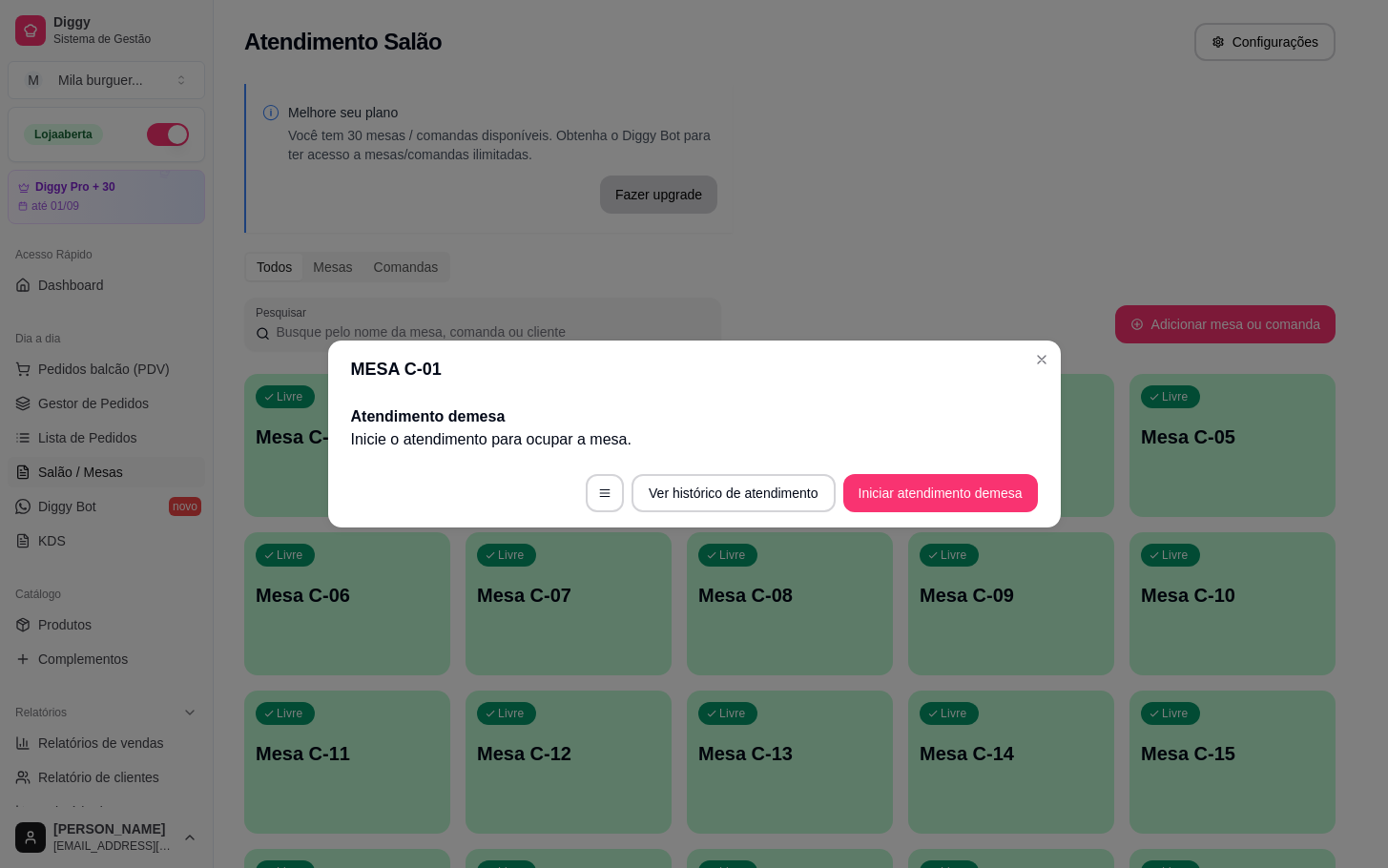
click at [1025, 358] on header "MESA C-01" at bounding box center [694, 369] width 732 height 57
